Goal: Task Accomplishment & Management: Manage account settings

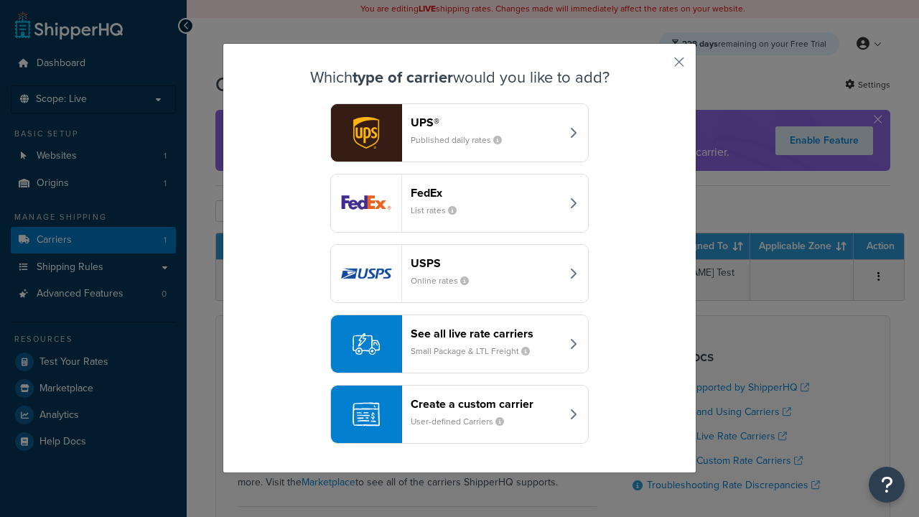
click at [486, 193] on header "FedEx" at bounding box center [486, 193] width 150 height 14
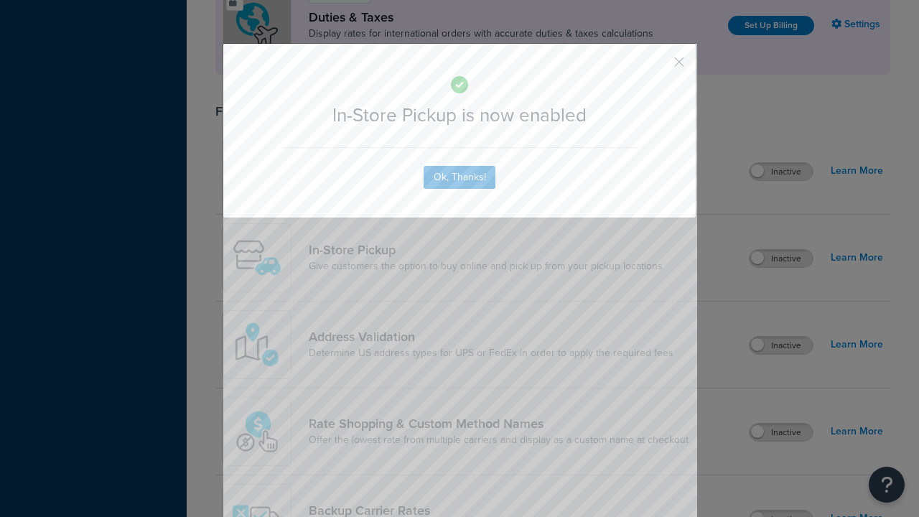
click at [658, 67] on button "button" at bounding box center [659, 67] width 4 height 4
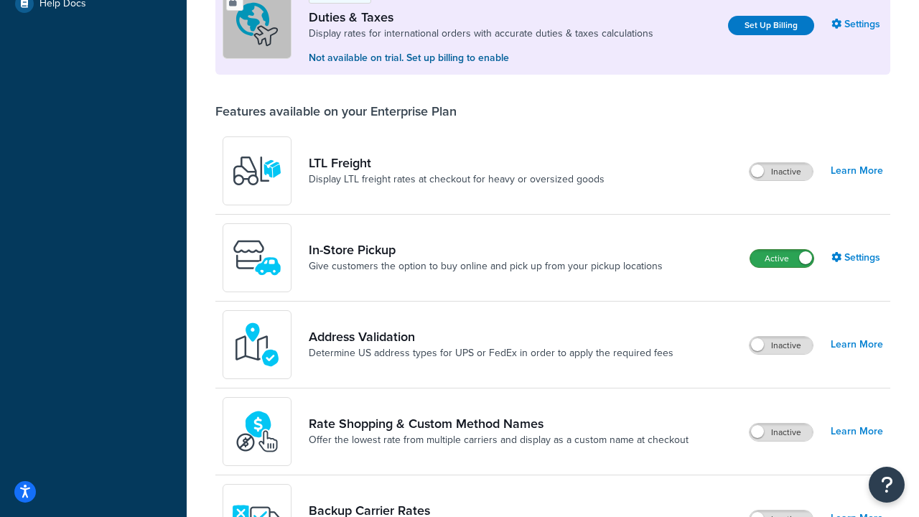
scroll to position [438, 0]
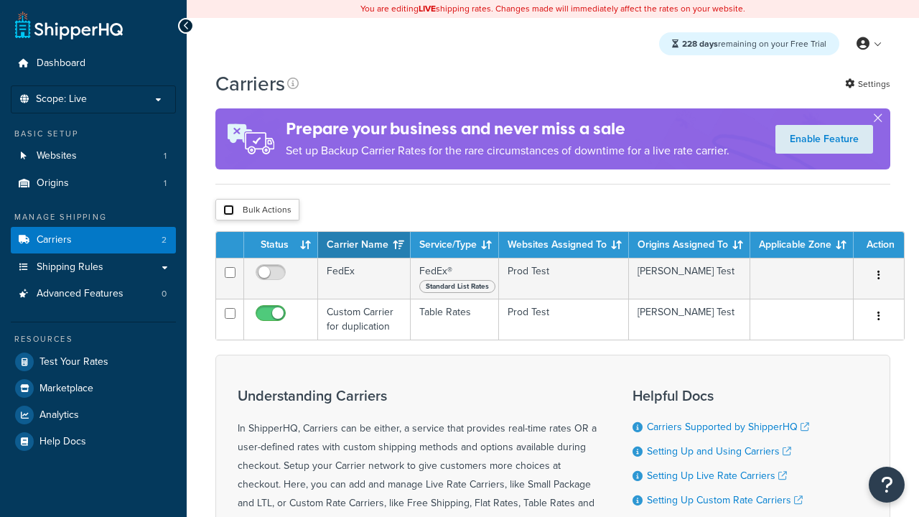
click at [228, 210] on input "checkbox" at bounding box center [228, 210] width 11 height 11
checkbox input "true"
click at [0, 0] on button "Delete" at bounding box center [0, 0] width 0 height 0
